Goal: Find specific page/section: Find specific page/section

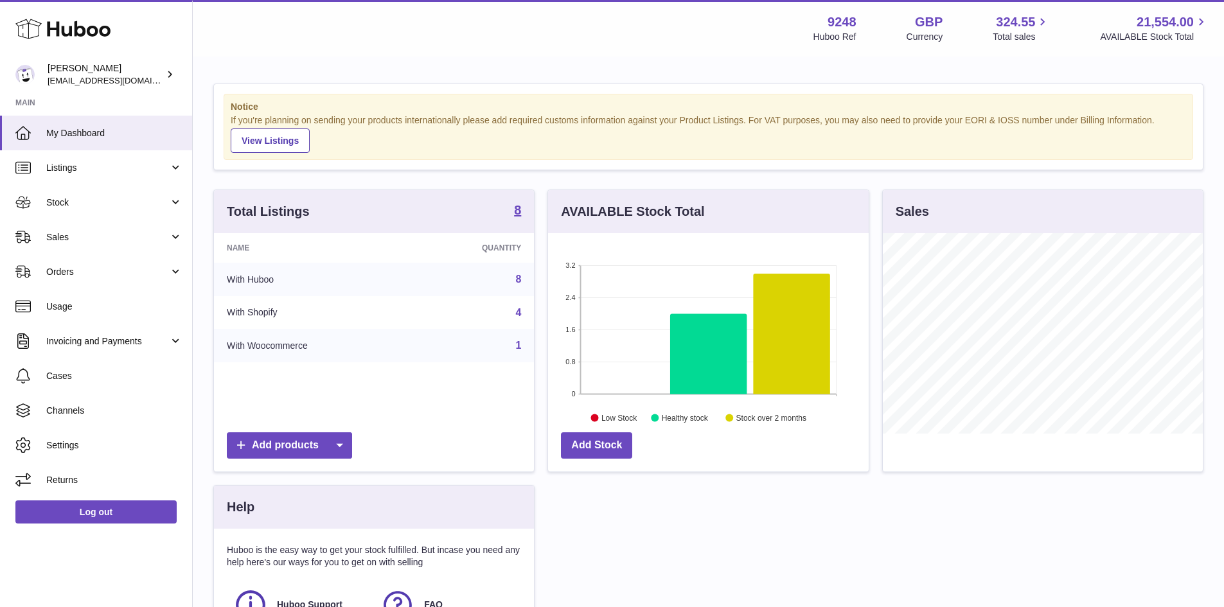
scroll to position [201, 321]
click at [517, 282] on link "8" at bounding box center [518, 279] width 6 height 11
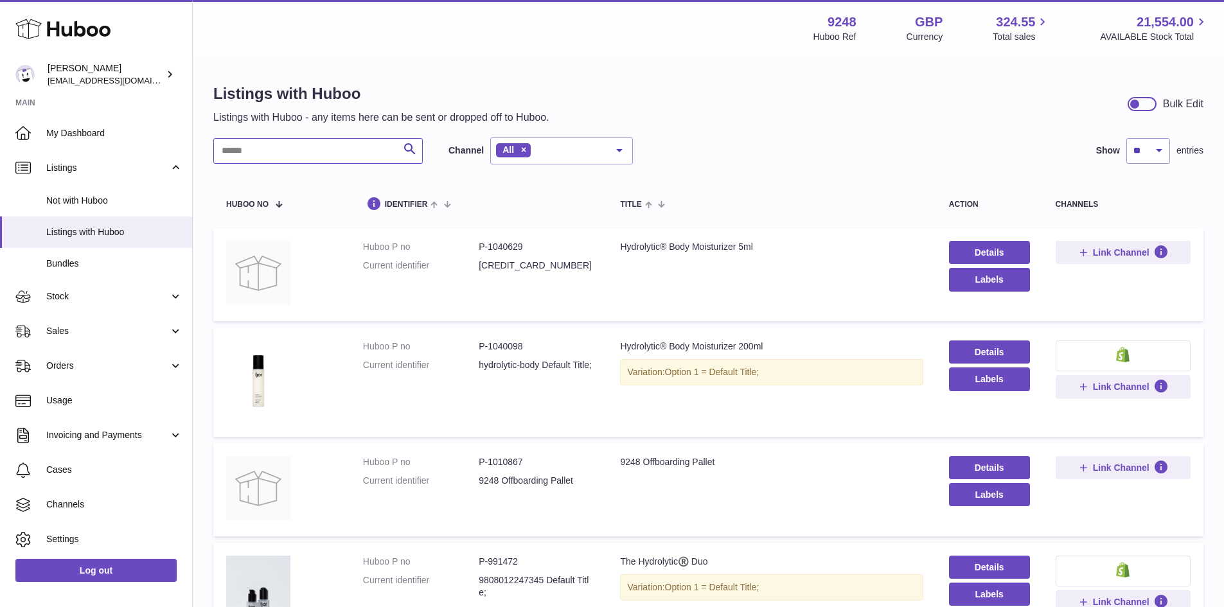
click at [264, 151] on input "text" at bounding box center [317, 151] width 209 height 26
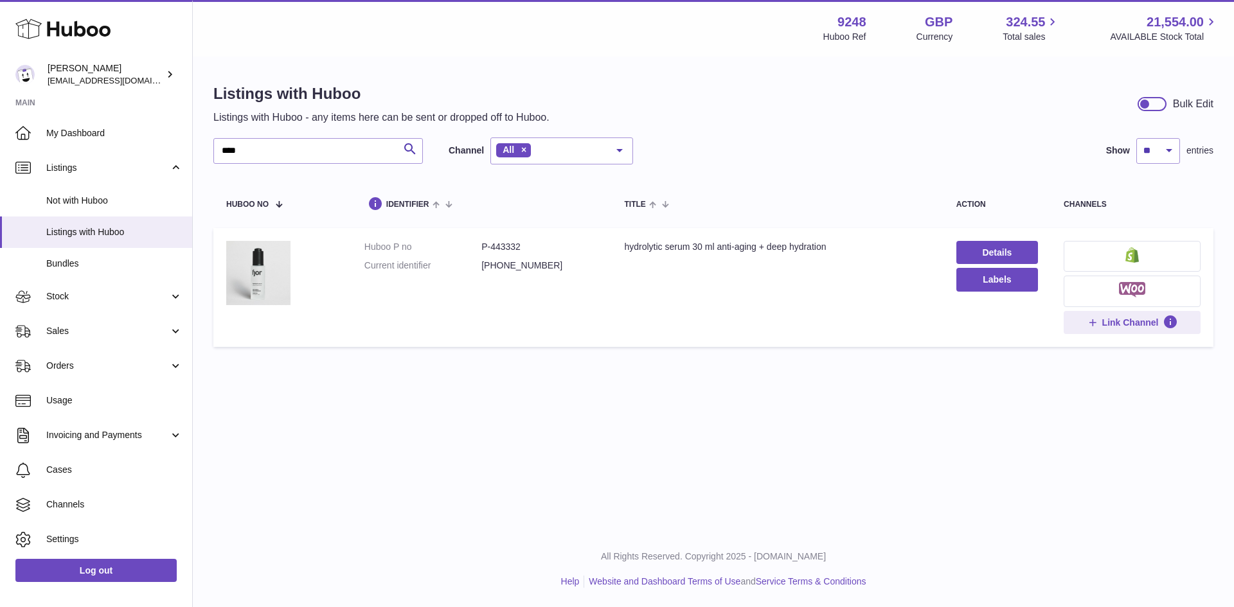
click at [507, 244] on dd "P-443332" at bounding box center [539, 247] width 117 height 12
copy dd "443332"
drag, startPoint x: 251, startPoint y: 152, endPoint x: 207, endPoint y: 163, distance: 45.0
click at [207, 163] on div "Listings with Huboo Listings with Huboo - any items here can be sent or dropped…" at bounding box center [713, 218] width 1041 height 321
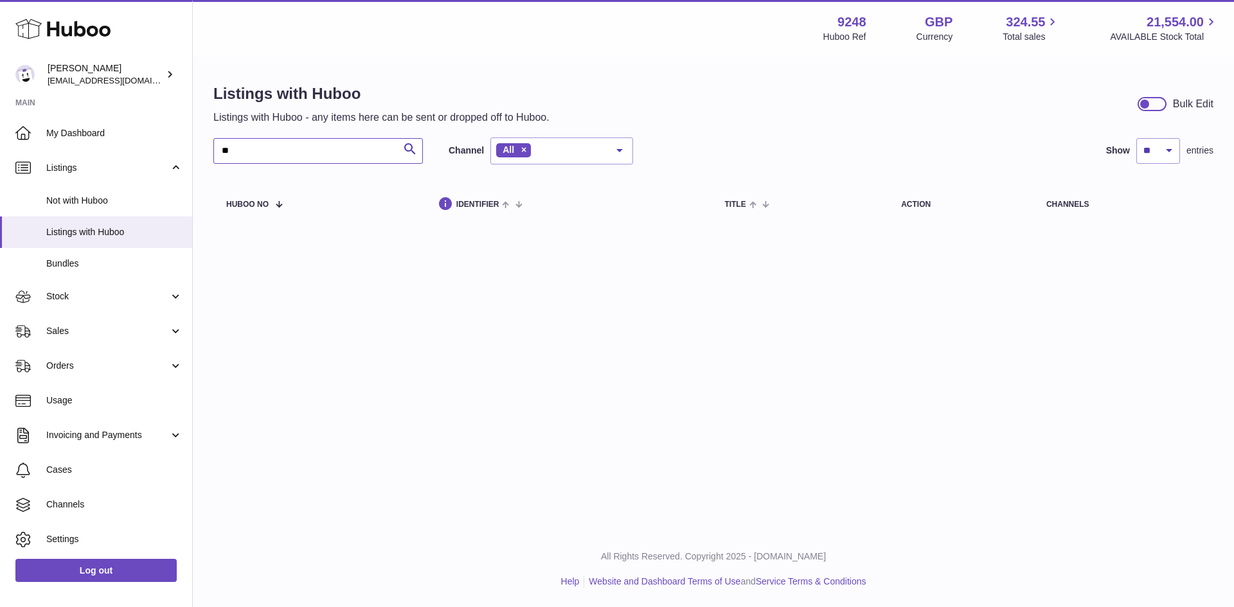
type input "*"
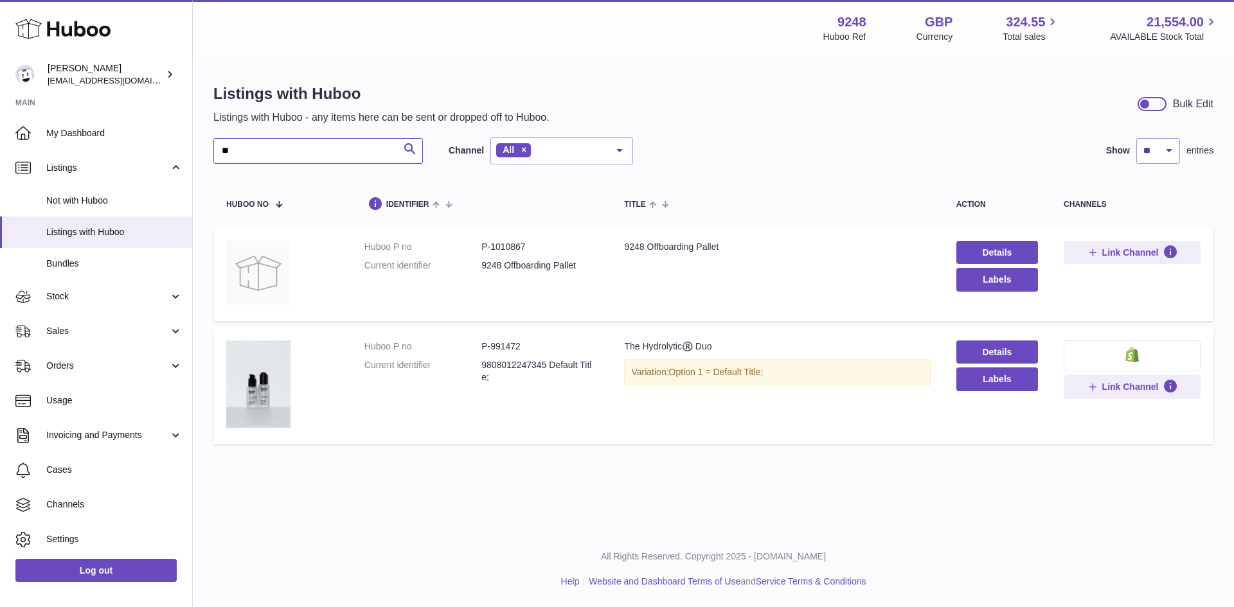
drag, startPoint x: 253, startPoint y: 152, endPoint x: 201, endPoint y: 157, distance: 51.7
click at [201, 157] on div "Listings with Huboo Listings with Huboo - any items here can be sent or dropped…" at bounding box center [713, 267] width 1041 height 418
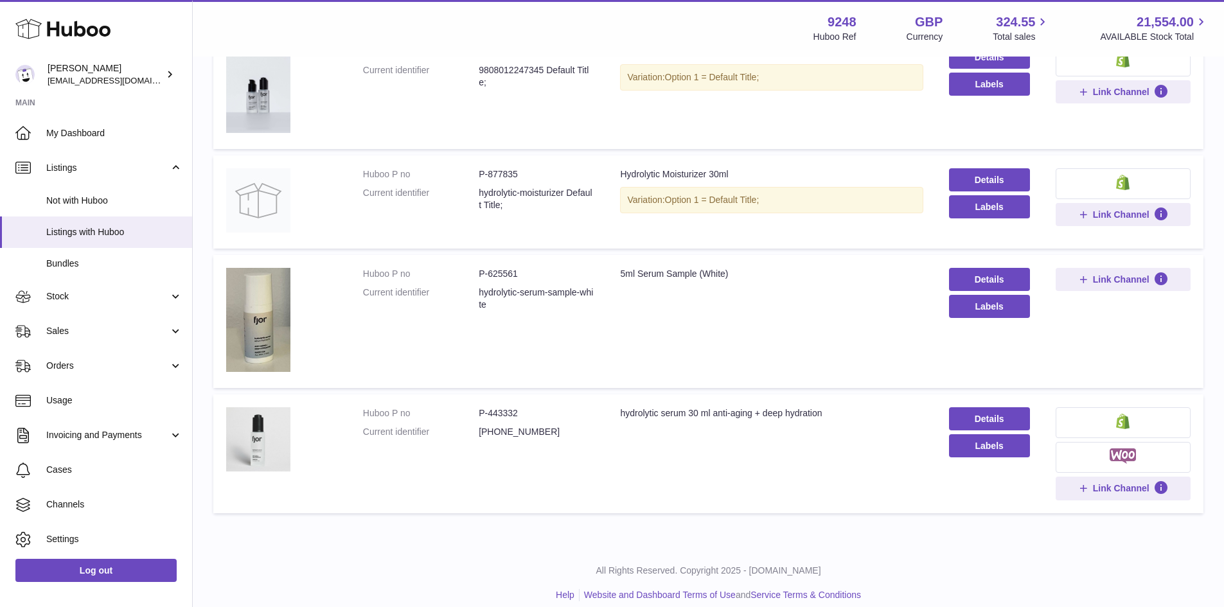
scroll to position [424, 0]
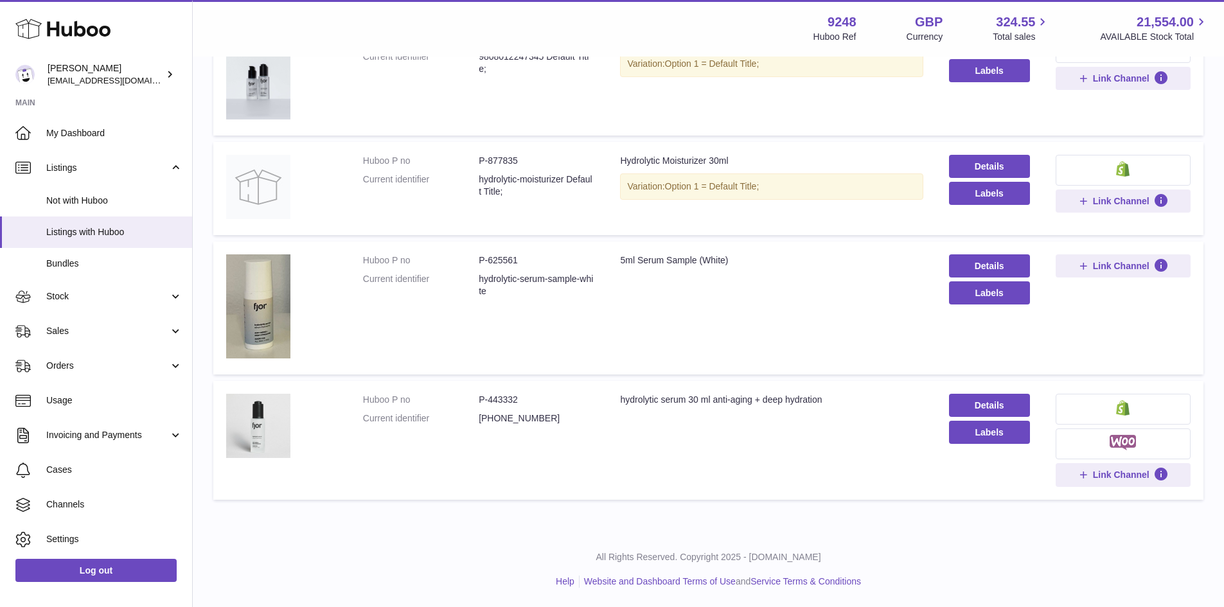
type input "***"
click at [513, 403] on dd "P-443332" at bounding box center [537, 400] width 116 height 12
copy dd "443332"
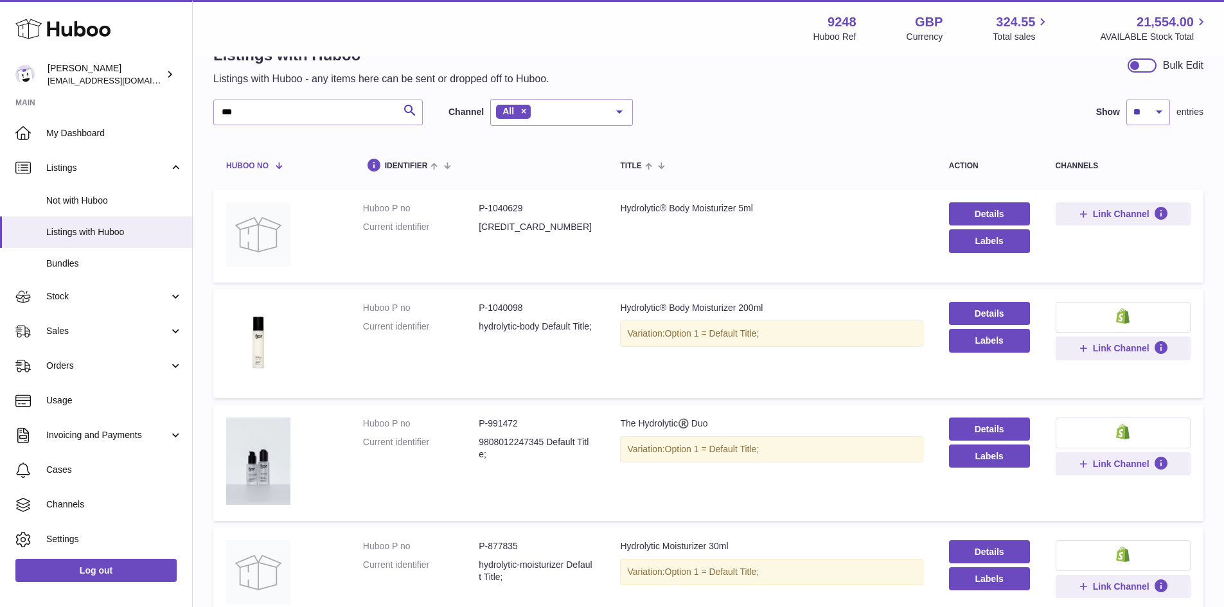
scroll to position [0, 0]
